Goal: Find contact information: Find contact information

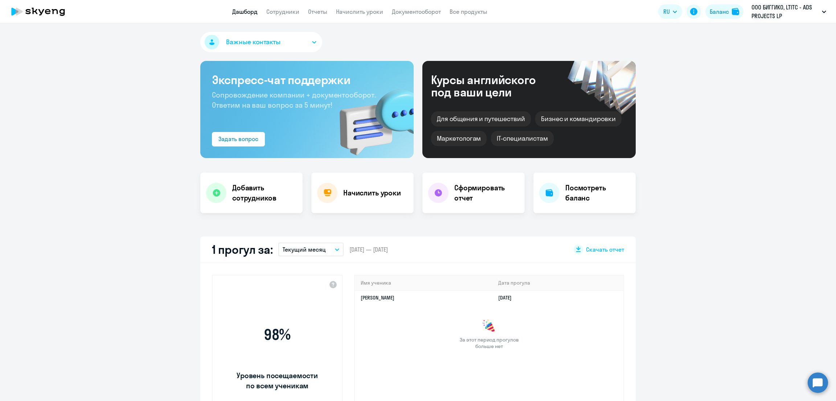
select select "30"
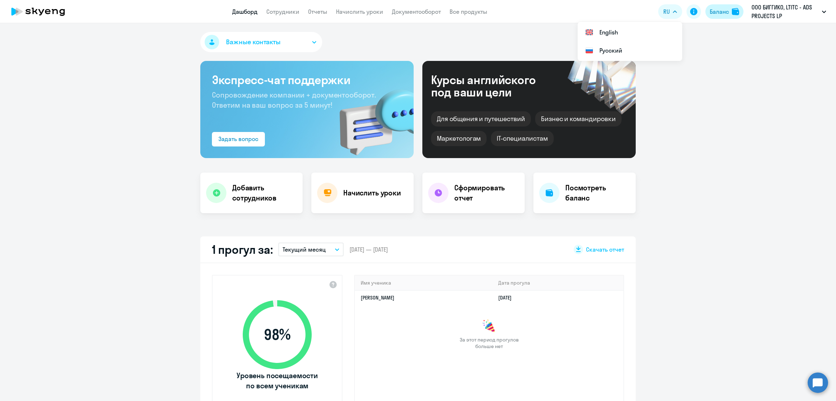
click at [710, 11] on div "Баланс" at bounding box center [718, 11] width 19 height 9
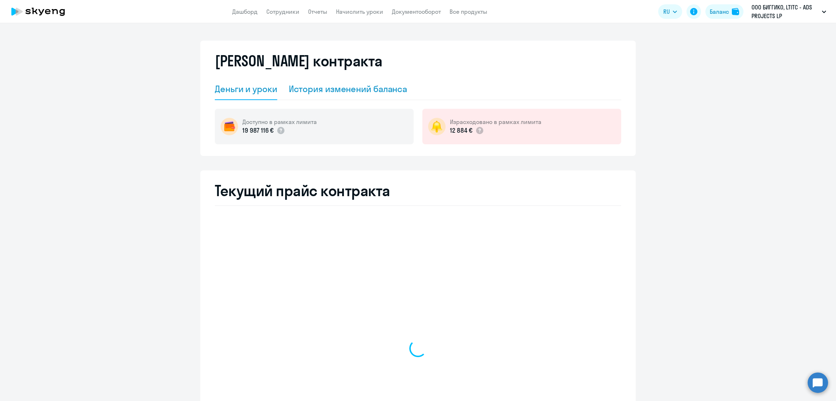
click at [305, 91] on div "История изменений баланса" at bounding box center [348, 89] width 119 height 12
select select "english_adult_not_native_speaker"
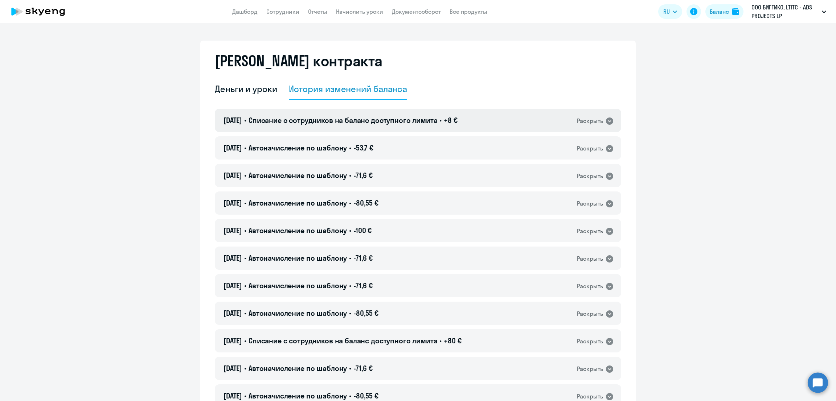
click at [376, 123] on span "Списание с сотрудников на баланс доступного лимита" at bounding box center [342, 120] width 189 height 9
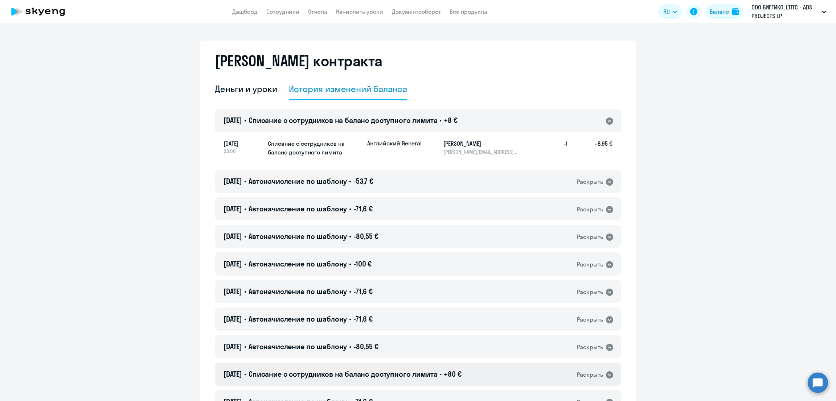
click at [477, 379] on div "[DATE] • Списание с сотрудников на баланс доступного лимита • +80 € Раскрыть" at bounding box center [418, 374] width 406 height 23
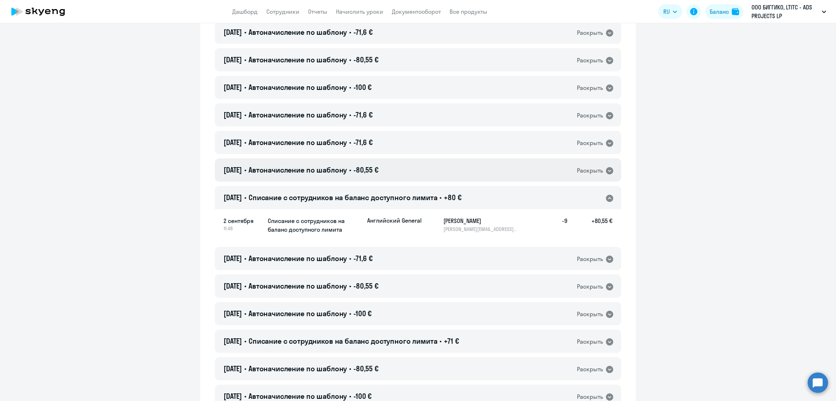
scroll to position [181, 0]
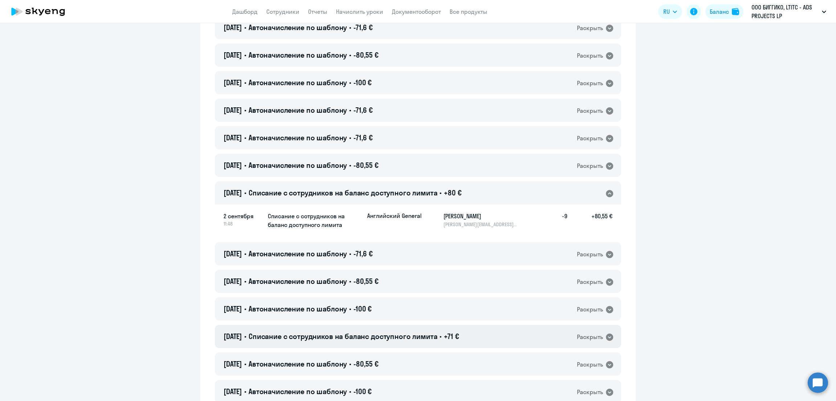
click at [419, 329] on div "[DATE] • Списание с сотрудников на баланс доступного лимита • +71 € Раскрыть" at bounding box center [418, 336] width 406 height 23
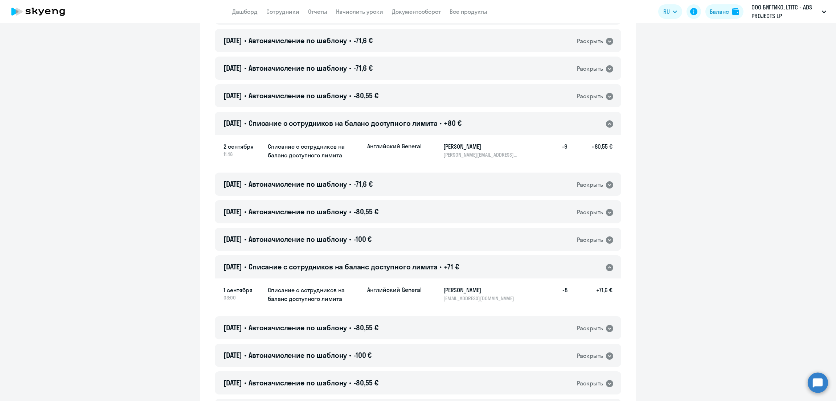
scroll to position [272, 0]
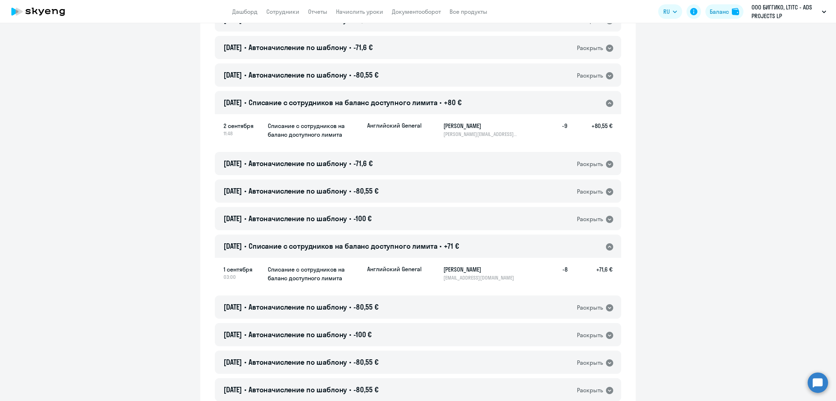
click at [463, 272] on h5 "[PERSON_NAME]" at bounding box center [480, 269] width 75 height 9
click at [472, 278] on p "[EMAIL_ADDRESS][DOMAIN_NAME]" at bounding box center [480, 278] width 75 height 7
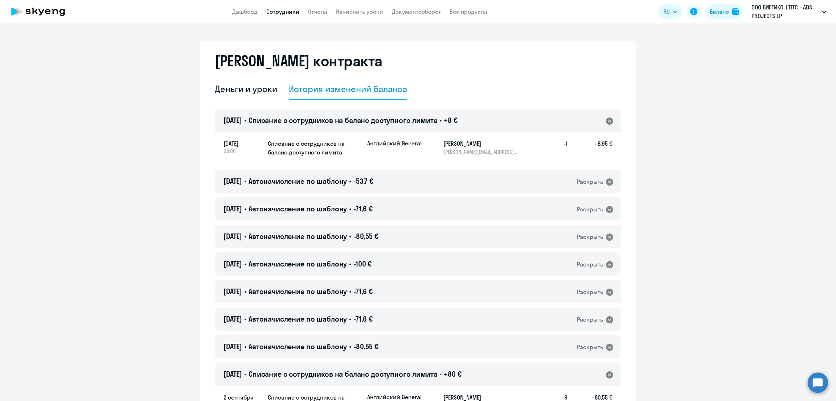
click at [286, 11] on link "Сотрудники" at bounding box center [282, 11] width 33 height 7
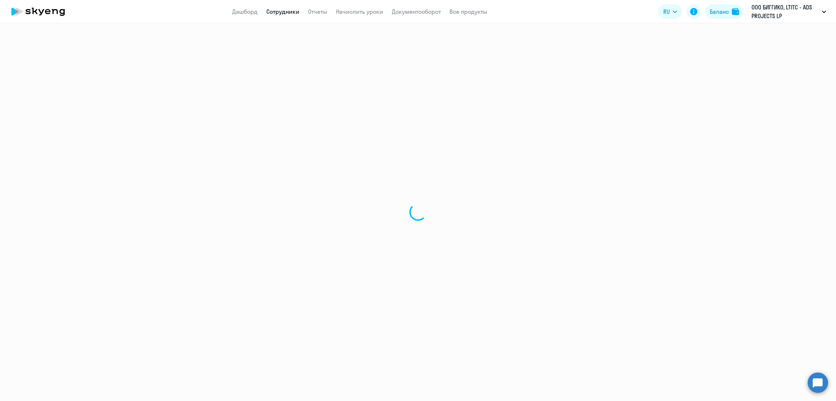
select select "30"
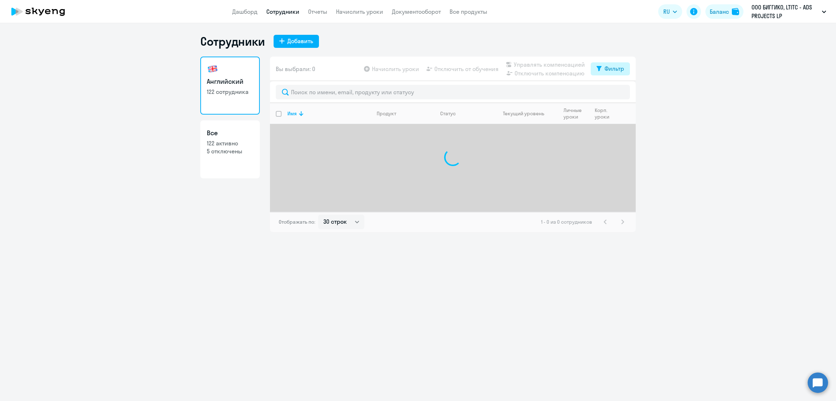
click at [613, 71] on div "Фильтр" at bounding box center [614, 68] width 20 height 9
click at [621, 94] on span at bounding box center [618, 92] width 12 height 7
click at [612, 92] on input "checkbox" at bounding box center [611, 92] width 0 height 0
checkbox input "true"
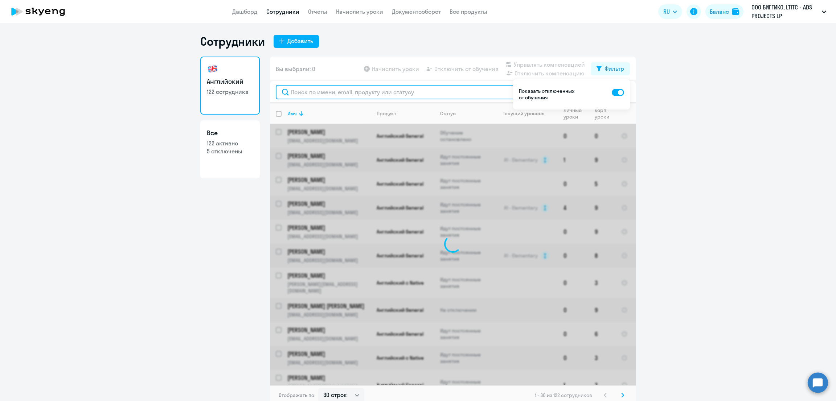
click at [424, 87] on input "text" at bounding box center [453, 92] width 354 height 15
type input "[PERSON_NAME]"
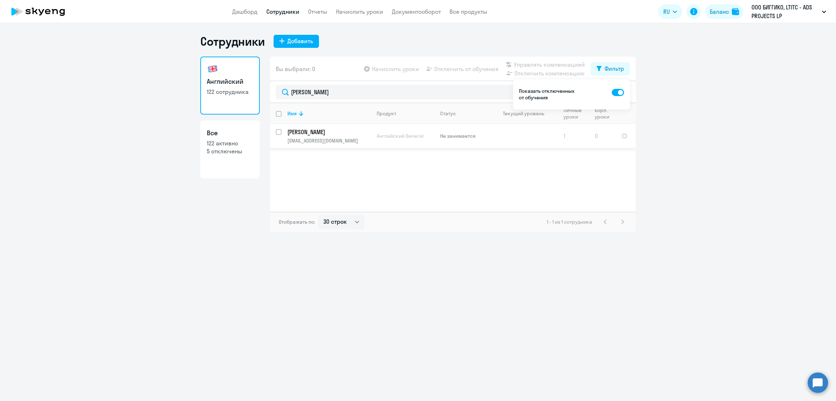
click at [375, 135] on td "Английский General" at bounding box center [402, 136] width 63 height 24
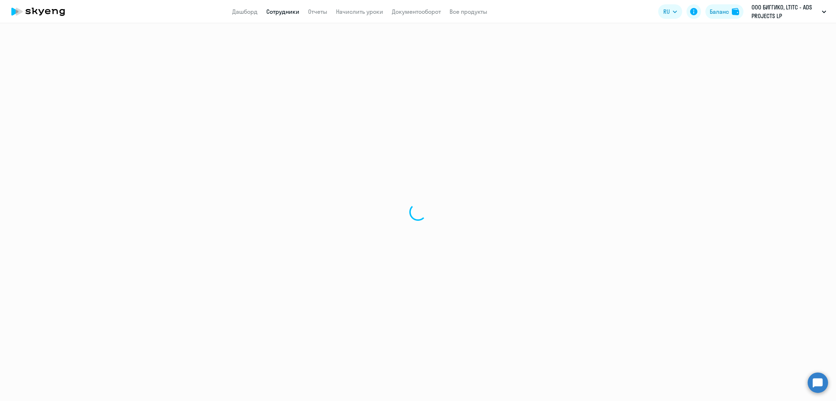
select select "english"
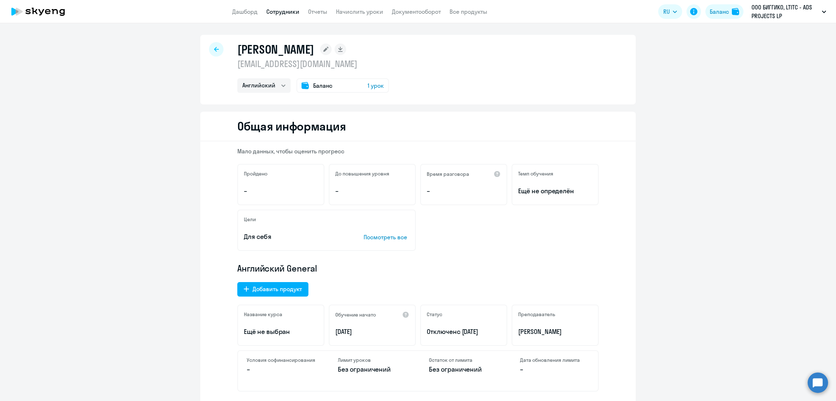
click at [370, 87] on span "1 урок" at bounding box center [375, 85] width 16 height 9
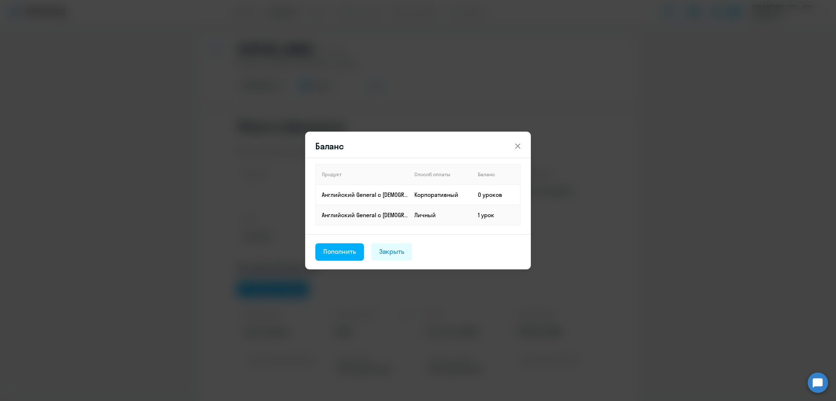
click at [517, 145] on icon at bounding box center [517, 146] width 9 height 9
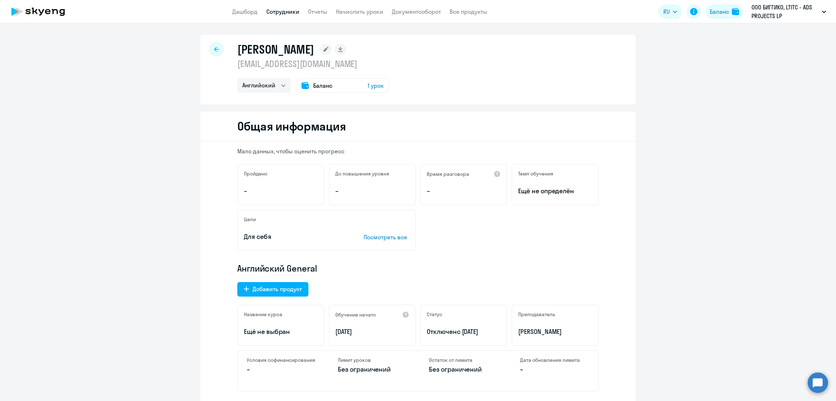
drag, startPoint x: 383, startPoint y: 63, endPoint x: 228, endPoint y: 66, distance: 155.3
click at [228, 66] on div "[PERSON_NAME] [EMAIL_ADDRESS][DOMAIN_NAME] Английский Баланс 1 урок" at bounding box center [417, 70] width 435 height 70
copy p "[EMAIL_ADDRESS][DOMAIN_NAME]"
click at [288, 13] on link "Сотрудники" at bounding box center [282, 11] width 33 height 7
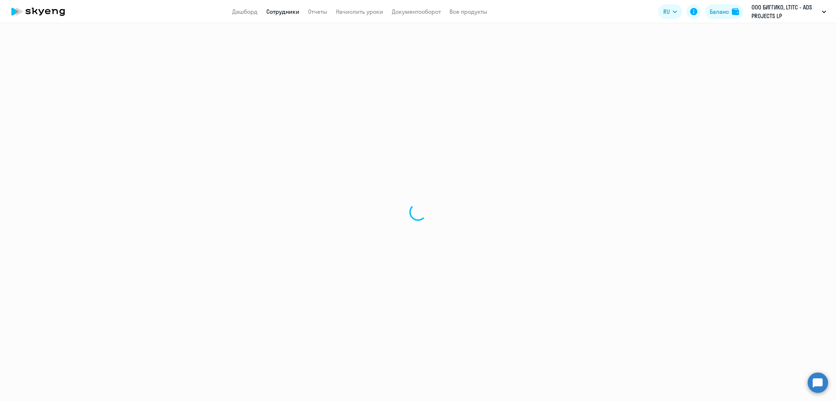
select select "30"
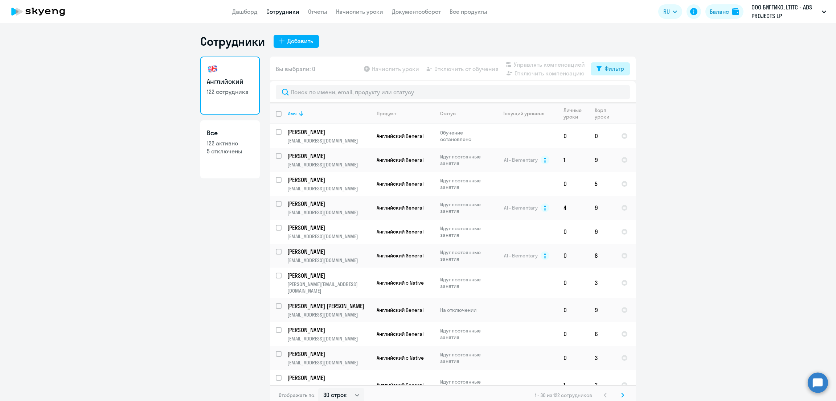
click at [611, 66] on div "Фильтр" at bounding box center [614, 68] width 20 height 9
drag, startPoint x: 617, startPoint y: 90, endPoint x: 598, endPoint y: 94, distance: 19.5
click at [617, 91] on span at bounding box center [614, 92] width 12 height 7
click at [608, 92] on input "checkbox" at bounding box center [607, 92] width 0 height 0
checkbox input "true"
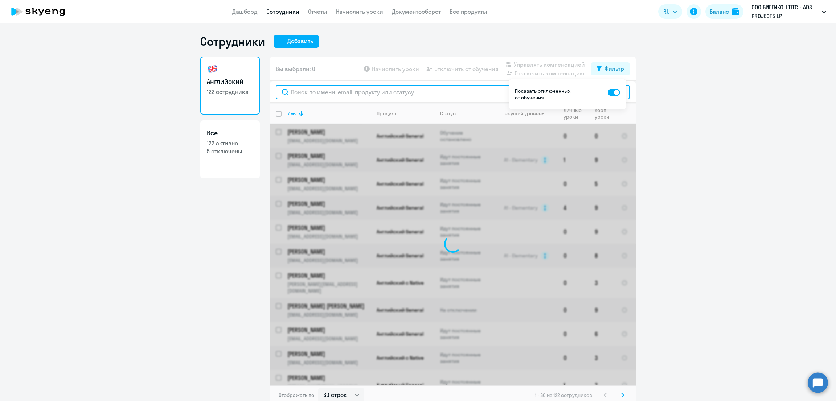
click at [473, 94] on input "text" at bounding box center [453, 92] width 354 height 15
paste input "[EMAIL_ADDRESS][DOMAIN_NAME]"
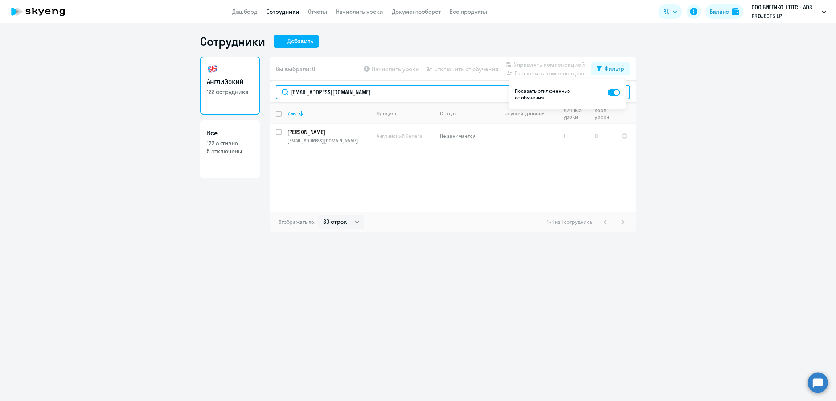
type input "[EMAIL_ADDRESS][DOMAIN_NAME]"
click at [341, 141] on p "[EMAIL_ADDRESS][DOMAIN_NAME]" at bounding box center [328, 140] width 83 height 7
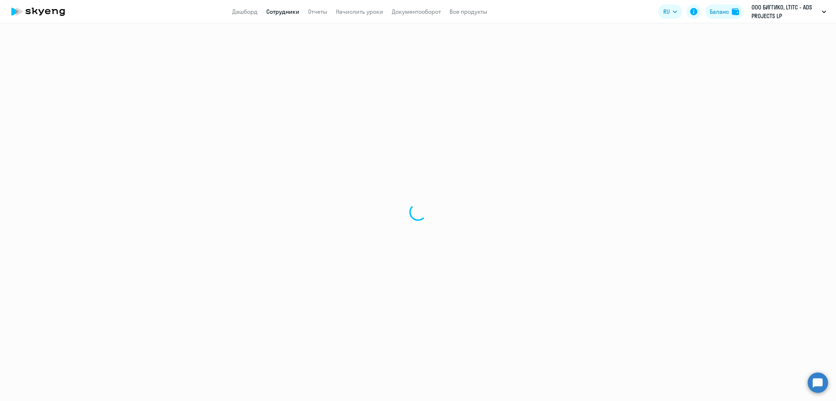
select select "english"
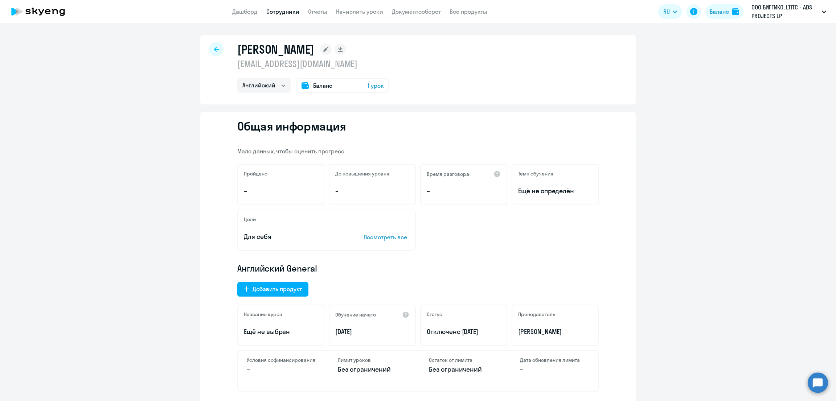
drag, startPoint x: 371, startPoint y: 63, endPoint x: 227, endPoint y: 64, distance: 144.7
click at [227, 64] on div "[PERSON_NAME] [EMAIL_ADDRESS][DOMAIN_NAME] Английский Баланс 1 урок" at bounding box center [417, 70] width 435 height 70
copy p "[EMAIL_ADDRESS][DOMAIN_NAME]"
